Goal: Find specific page/section: Find specific page/section

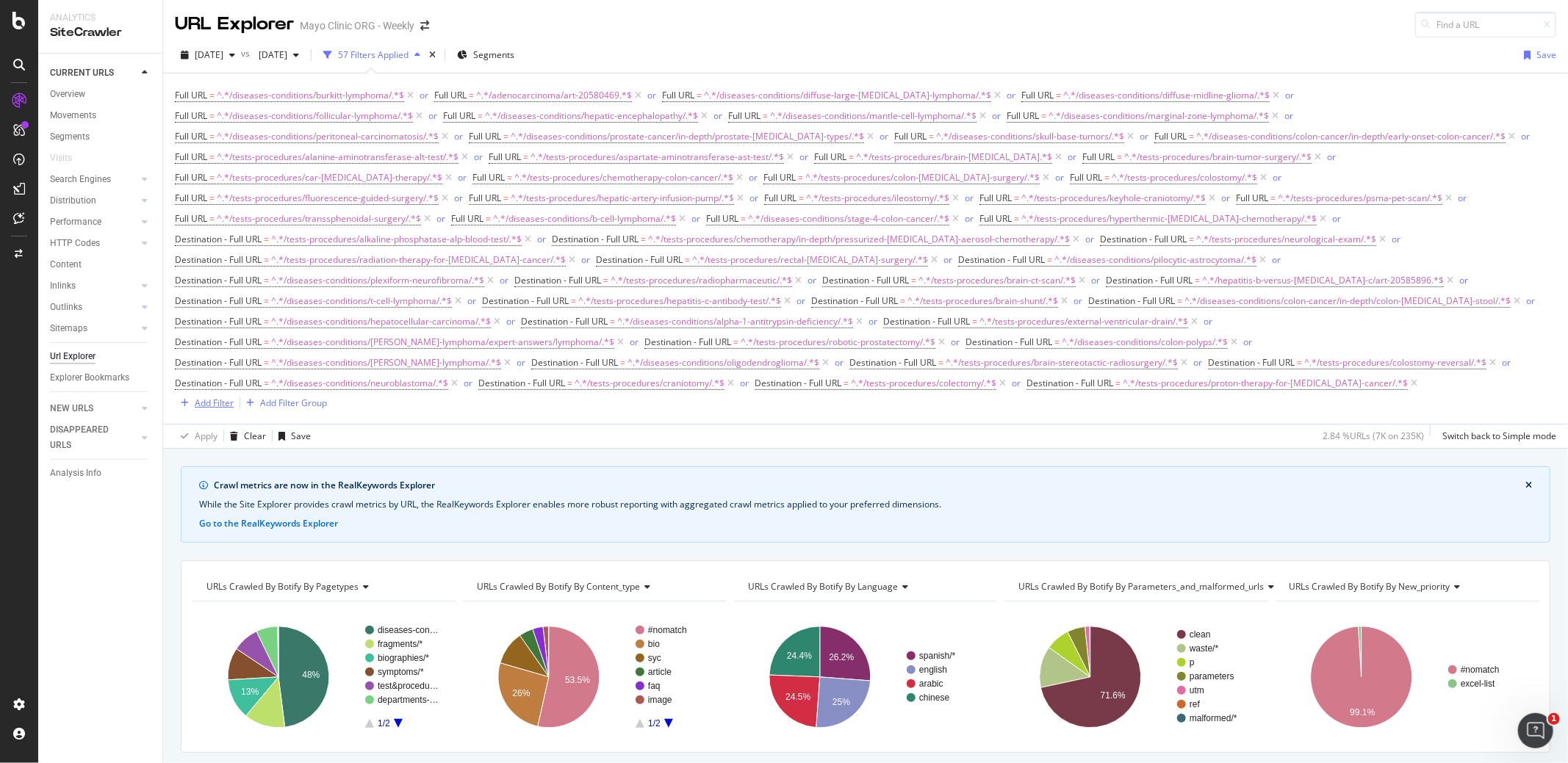
click at [234, 397] on div "Add Filter" at bounding box center [214, 403] width 39 height 13
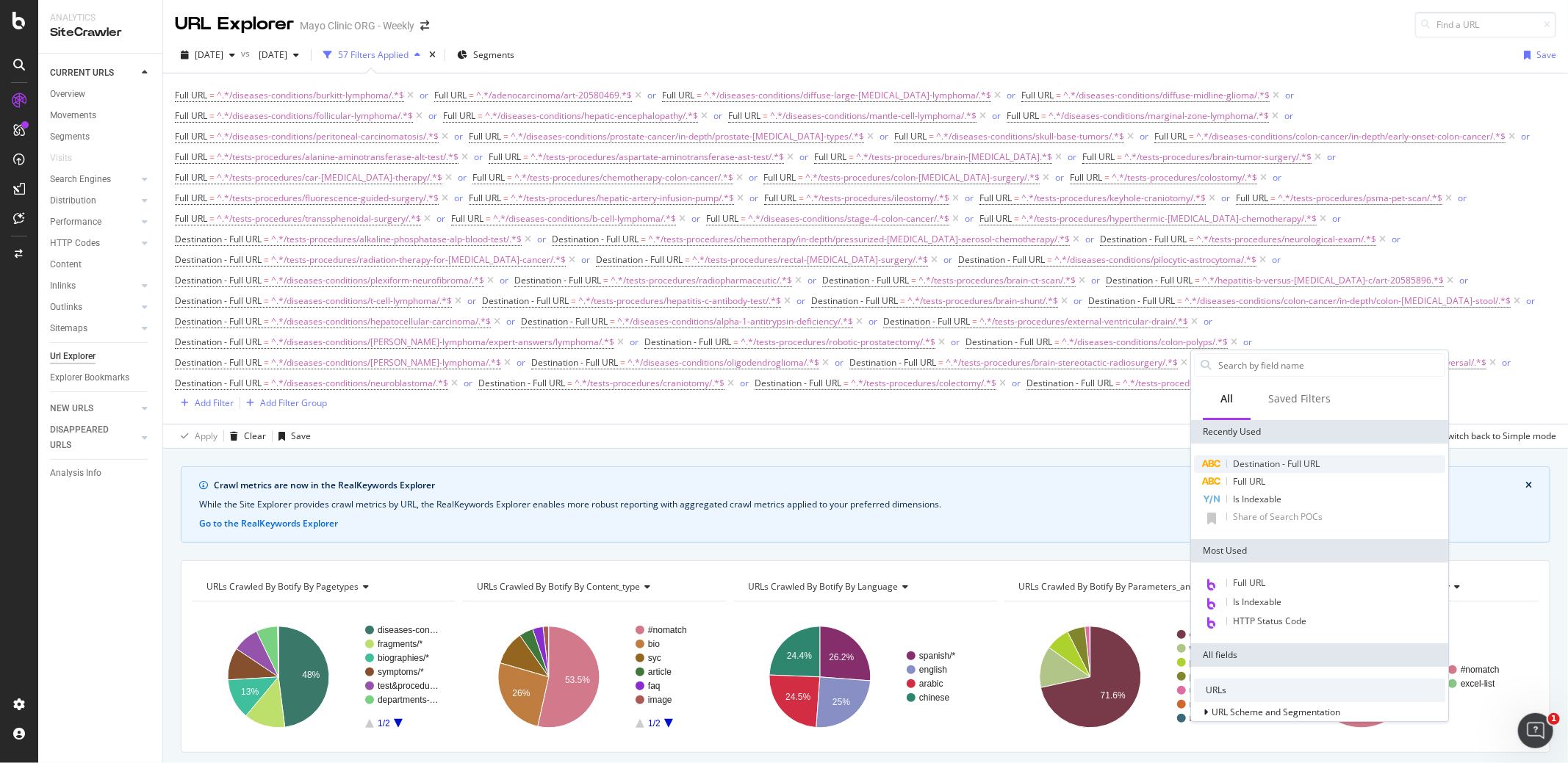
click at [1276, 465] on span "Destination - Full URL" at bounding box center [1276, 464] width 87 height 13
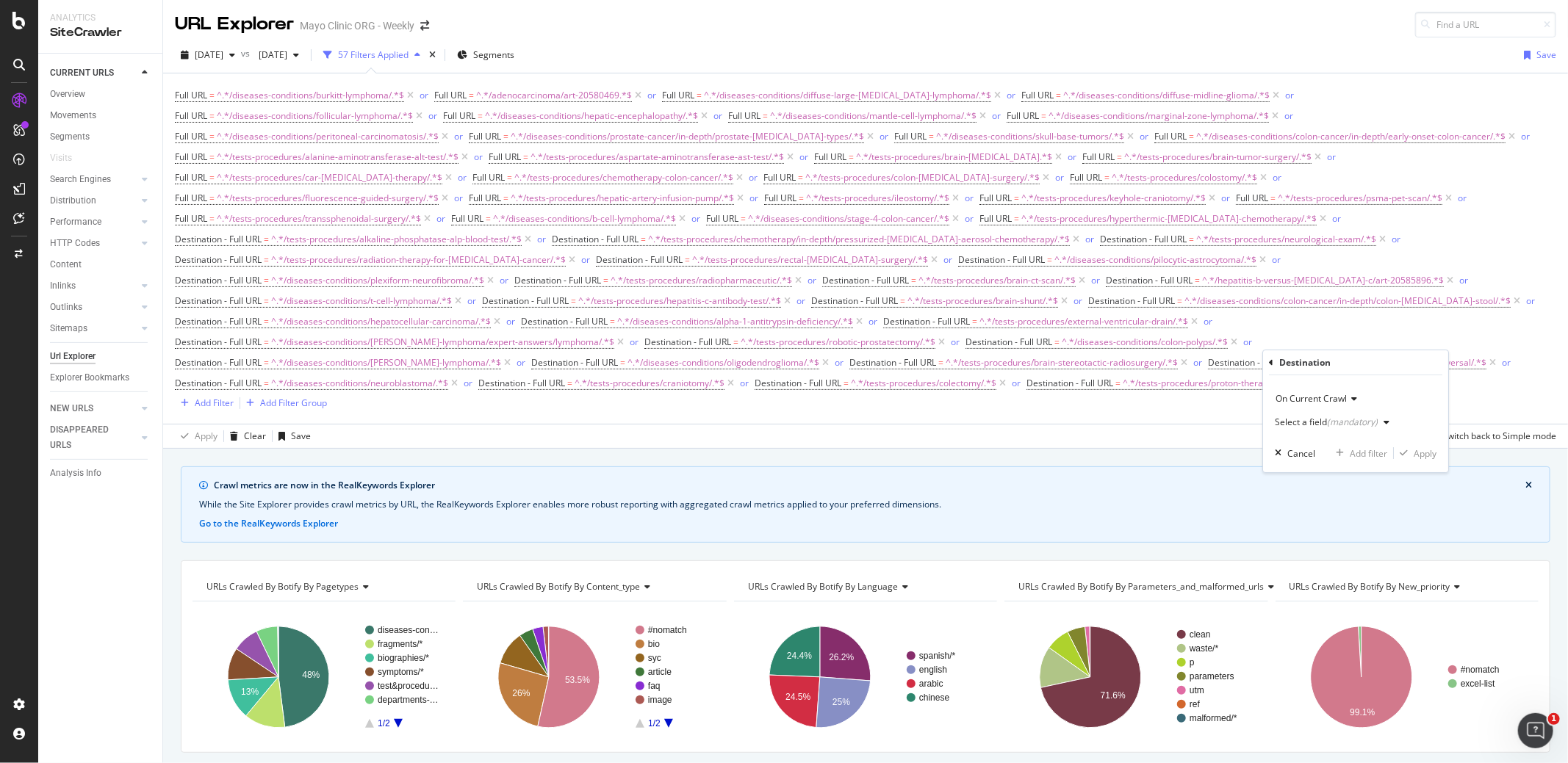
click at [1301, 427] on div "Select a field (mandatory)" at bounding box center [1335, 422] width 120 height 22
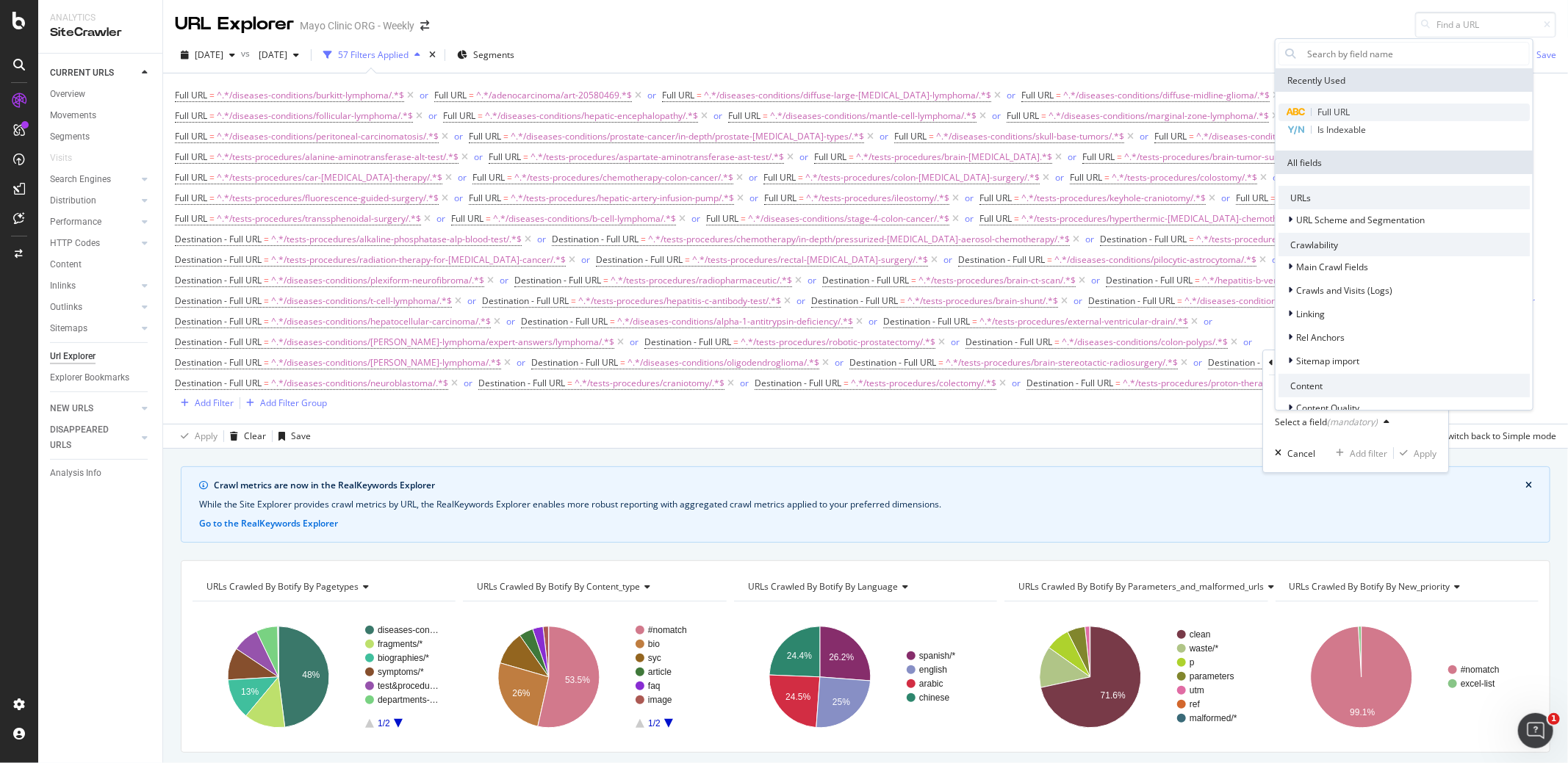
click at [1318, 103] on div "Full URL" at bounding box center [1404, 112] width 252 height 18
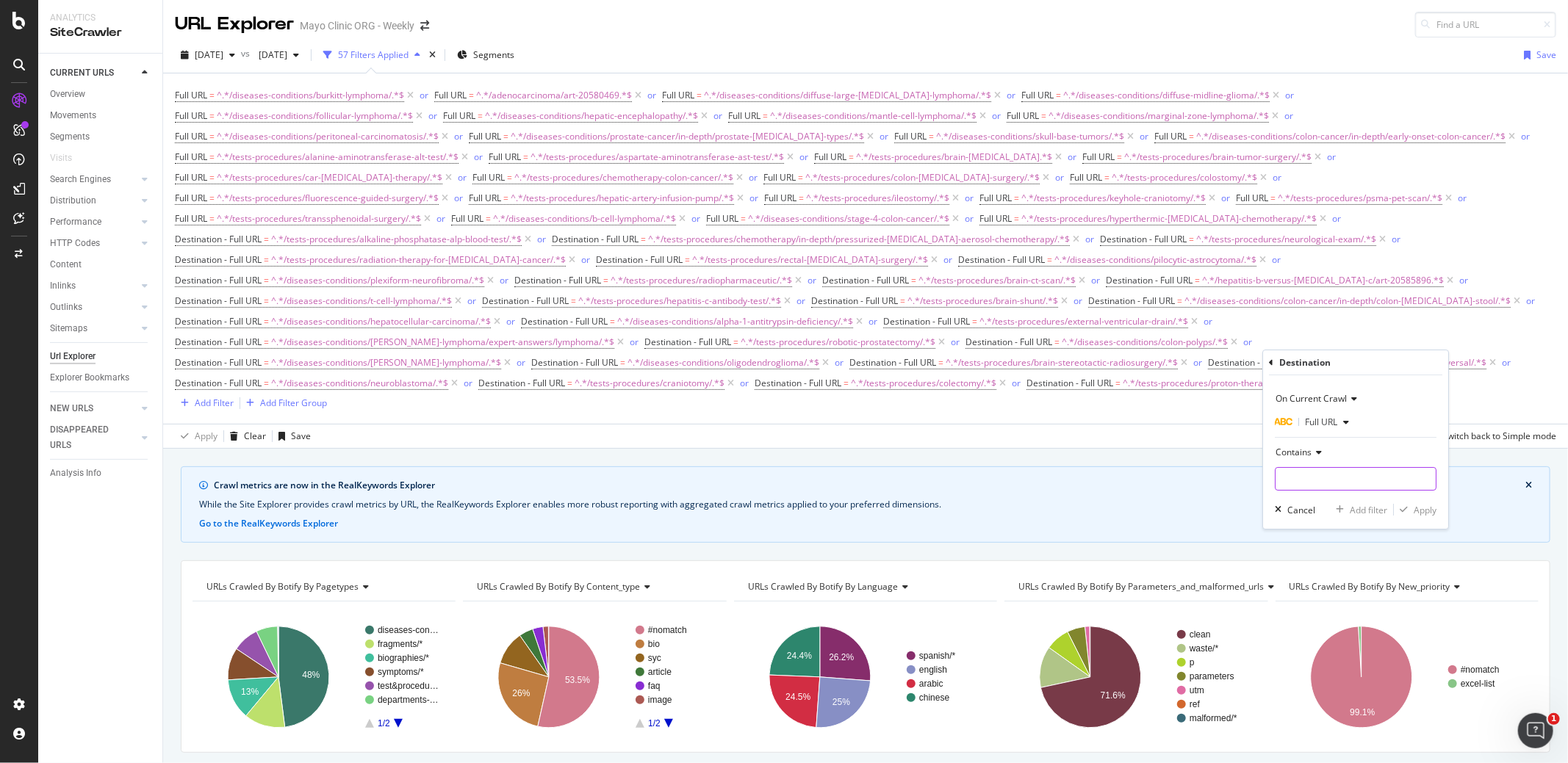
click at [1296, 480] on input "text" at bounding box center [1356, 479] width 160 height 24
paste input "/diseases-conditions/alcoholic-hepatitis/"
type input "/diseases-conditions/alcoholic-hepatitis/"
click at [1412, 509] on div "button" at bounding box center [1405, 510] width 20 height 8
